Goal: Information Seeking & Learning: Learn about a topic

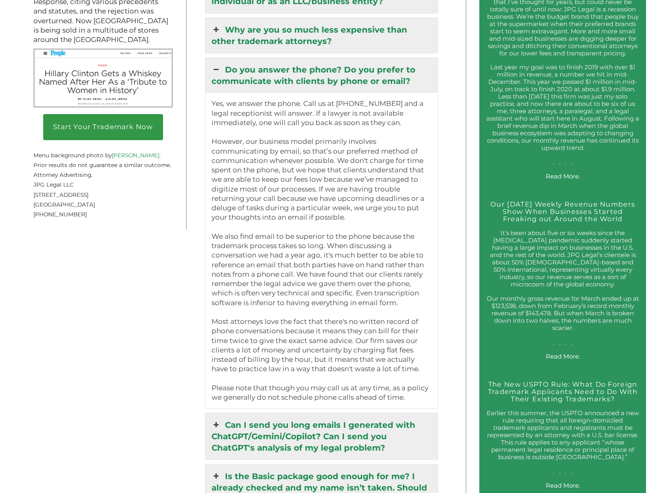
click at [301, 268] on p "Yes, we answer the phone. Call us at (917) 268-7054 and a legal receptionist wi…" at bounding box center [321, 250] width 220 height 303
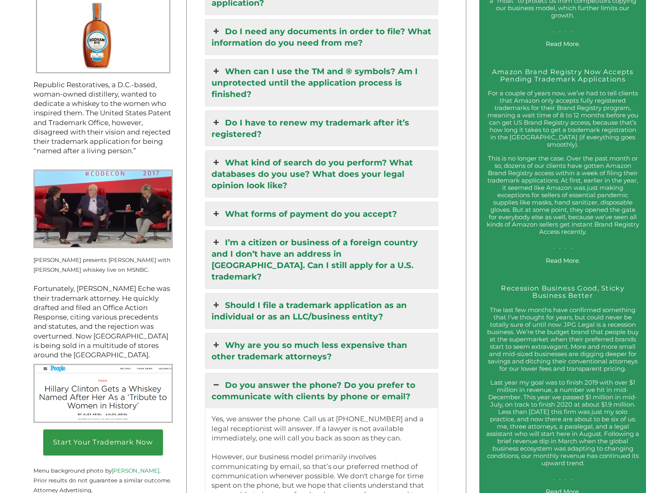
scroll to position [1147, 0]
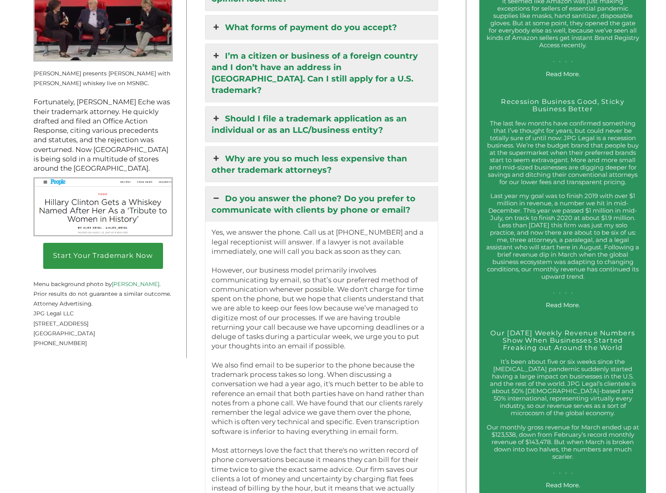
click at [350, 187] on link "Do you answer the phone? Do you prefer to communicate with clients by phone or …" at bounding box center [321, 204] width 232 height 35
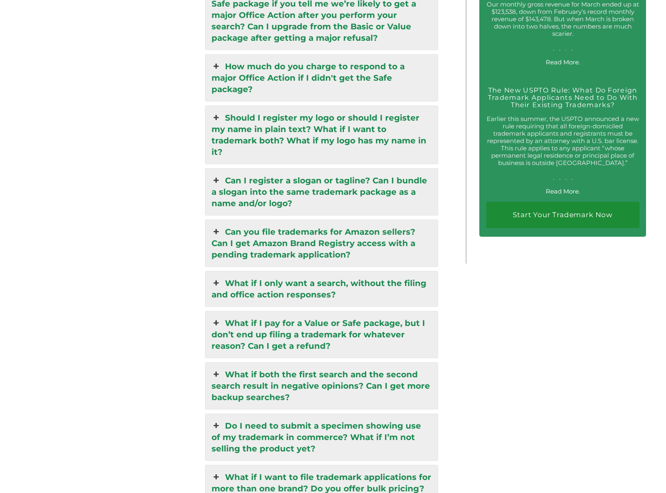
scroll to position [1694, 0]
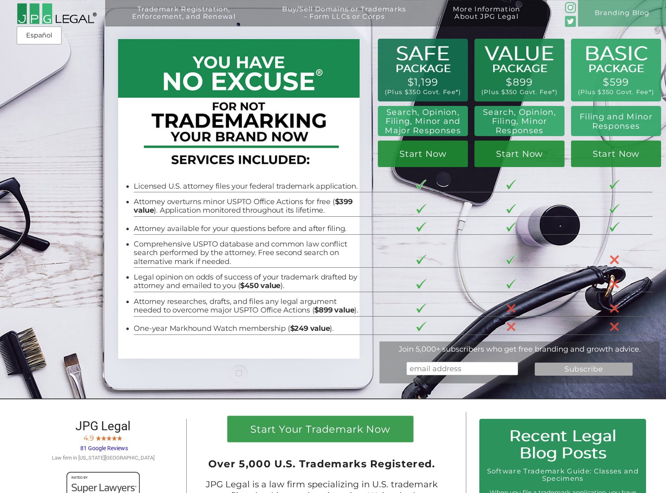
scroll to position [5, 0]
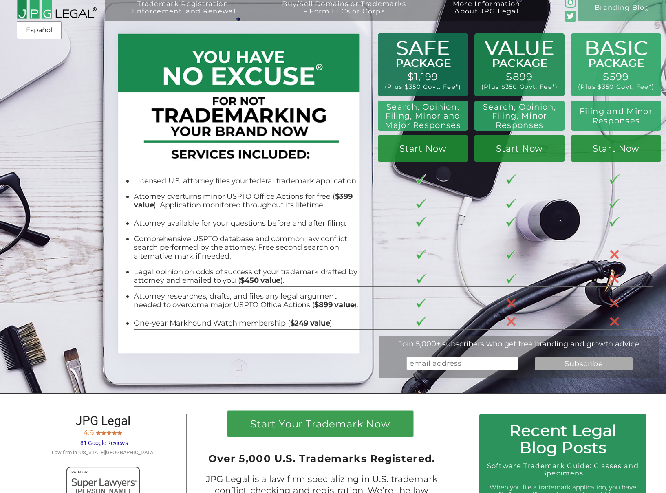
click at [48, 202] on div "BASIC PACKAGE $599 (Plus $350 Govt. Fee*) Filing and Minor Responses Start Now …" at bounding box center [333, 194] width 666 height 399
click at [59, 170] on div "BASIC PACKAGE $599 (Plus $350 Govt. Fee*) Filing and Minor Responses Start Now …" at bounding box center [333, 194] width 666 height 399
click at [63, 132] on div "BASIC PACKAGE $599 (Plus $350 Govt. Fee*) Filing and Minor Responses Start Now …" at bounding box center [333, 194] width 666 height 399
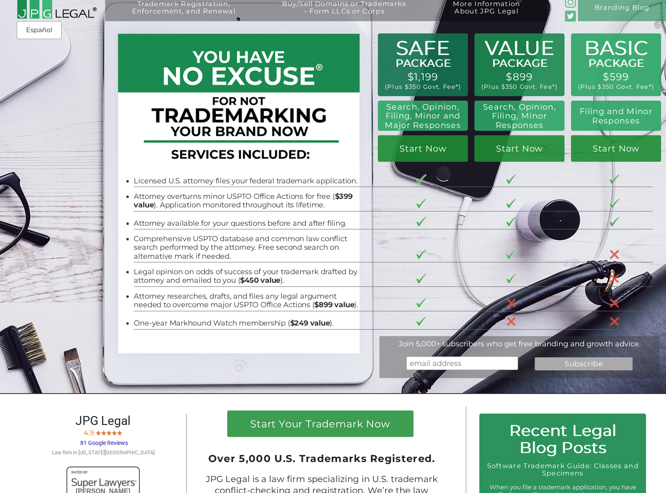
click at [36, 101] on div "Trademark Registration, Enforcement, and Renewal File a Trademark Application T…" at bounding box center [333, 55] width 666 height 120
click at [120, 446] on span "81 Google Reviews" at bounding box center [104, 443] width 48 height 7
click at [47, 106] on div "Trademark Registration, Enforcement, and Renewal File a Trademark Application T…" at bounding box center [333, 55] width 666 height 120
